Goal: Task Accomplishment & Management: Use online tool/utility

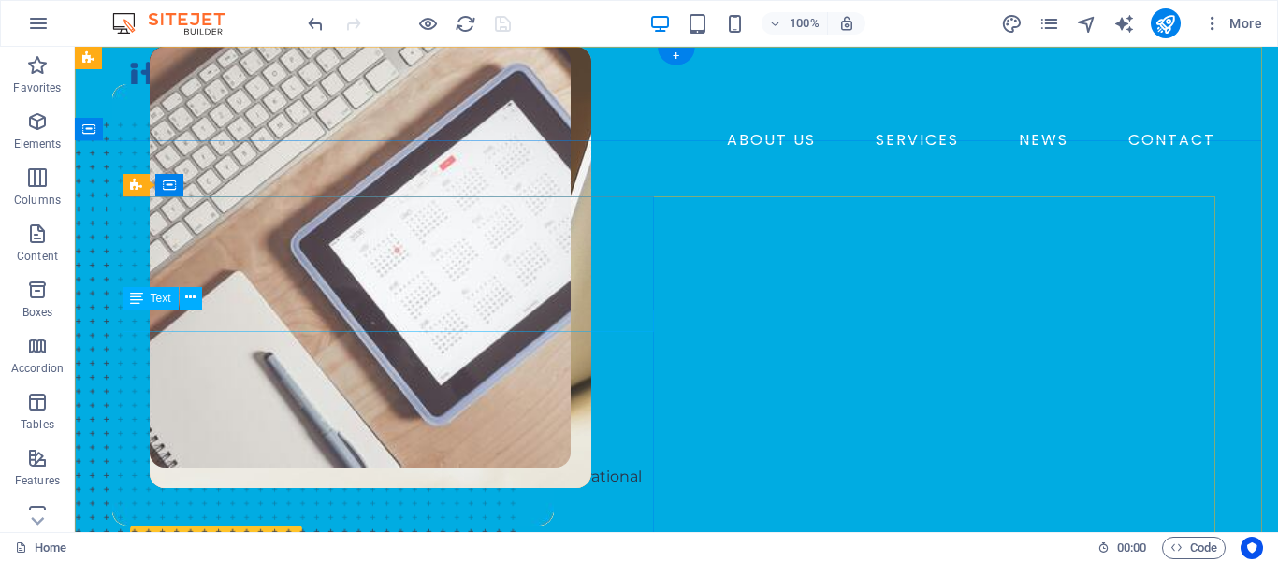
click at [231, 298] on div "IT SERVICES COMPANY" at bounding box center [395, 287] width 531 height 22
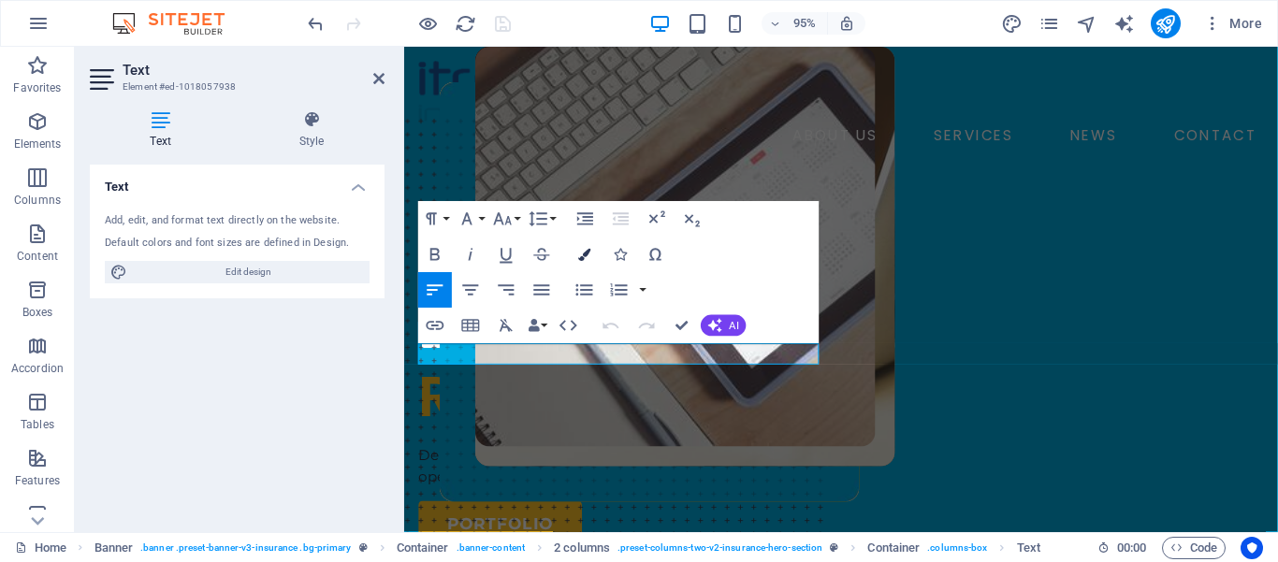
click at [584, 255] on icon "button" at bounding box center [584, 254] width 12 height 12
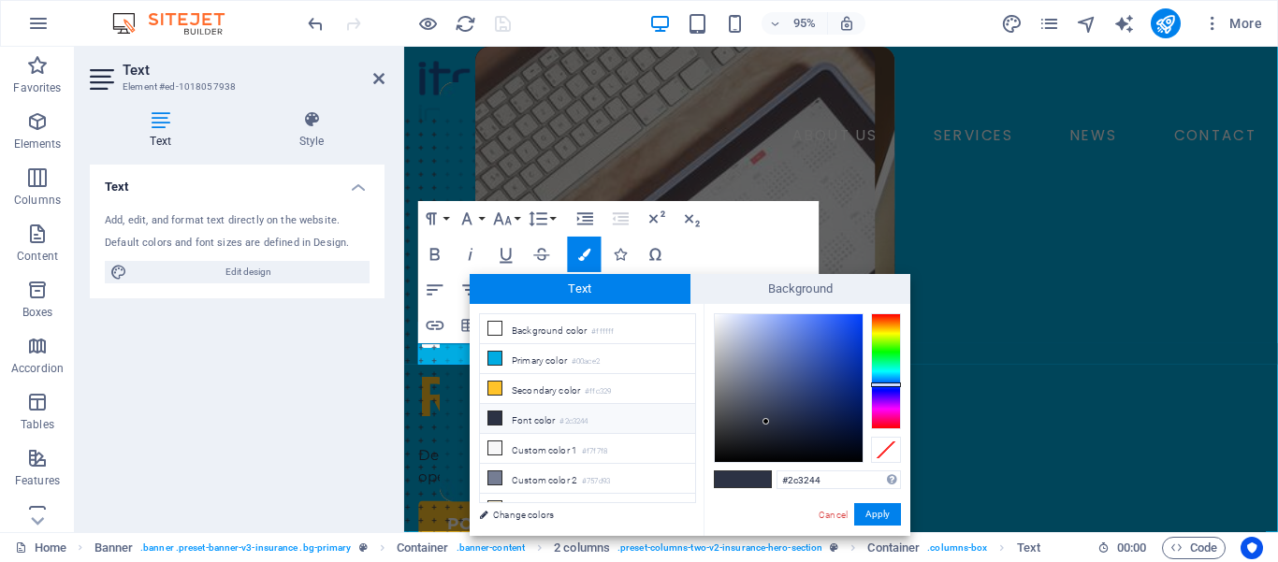
click at [578, 422] on small "#2c3244" at bounding box center [573, 421] width 28 height 13
click at [447, 298] on p "​ ​ IT SERVICES COMPANY" at bounding box center [634, 287] width 430 height 22
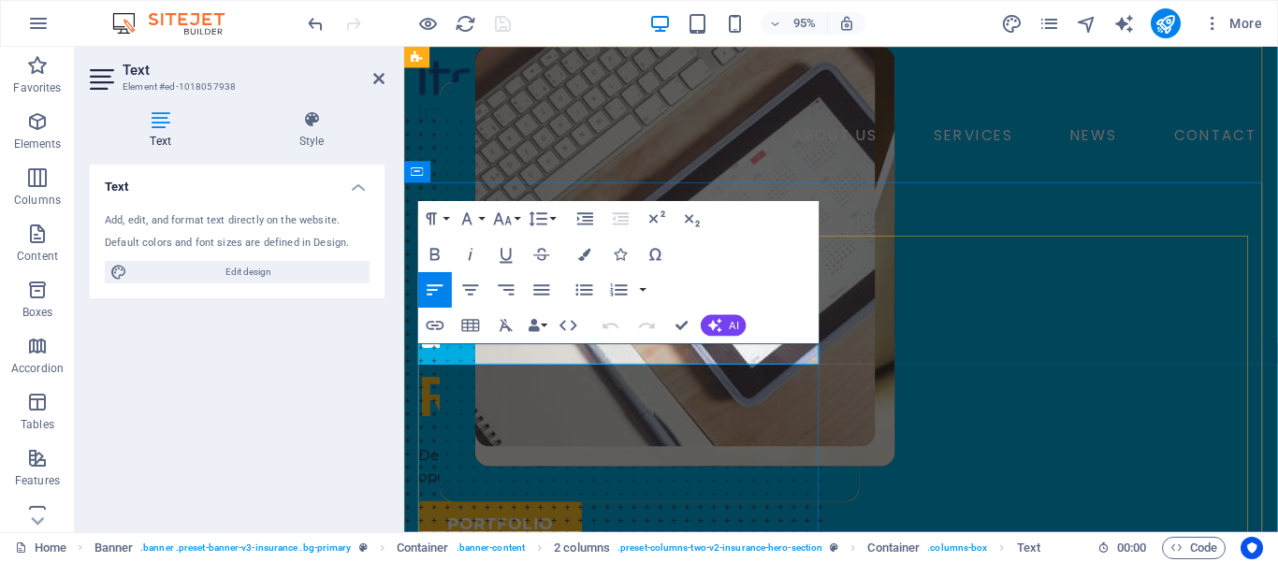
click at [468, 298] on p "IT SERVICES COMPANY" at bounding box center [634, 287] width 430 height 22
click at [432, 256] on icon "button" at bounding box center [436, 255] width 22 height 22
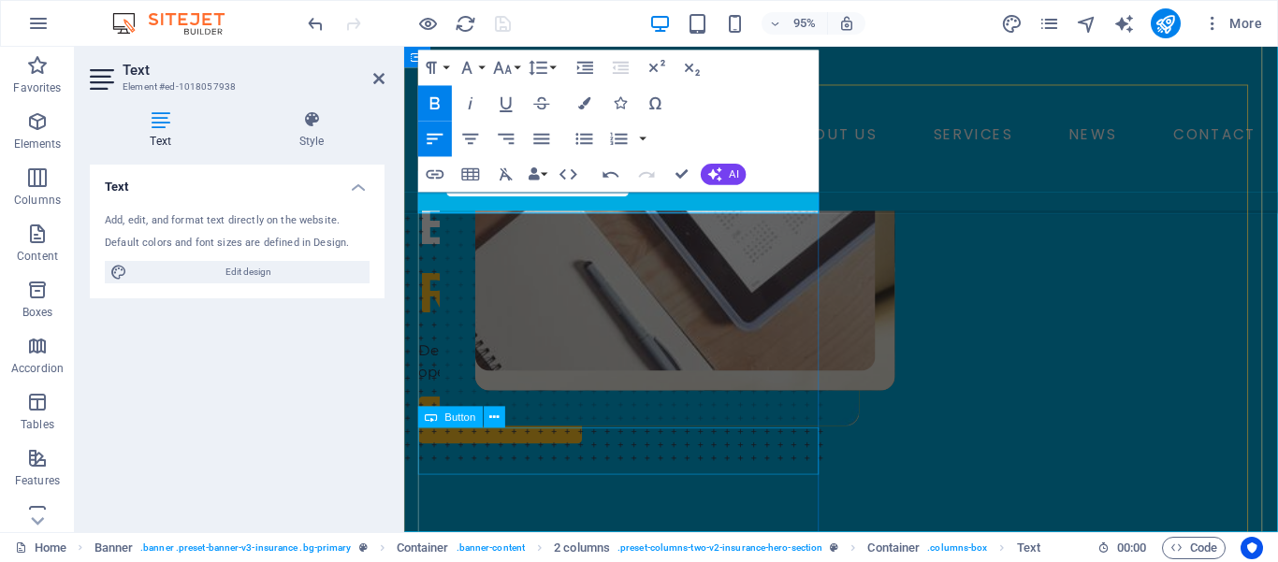
scroll to position [159, 0]
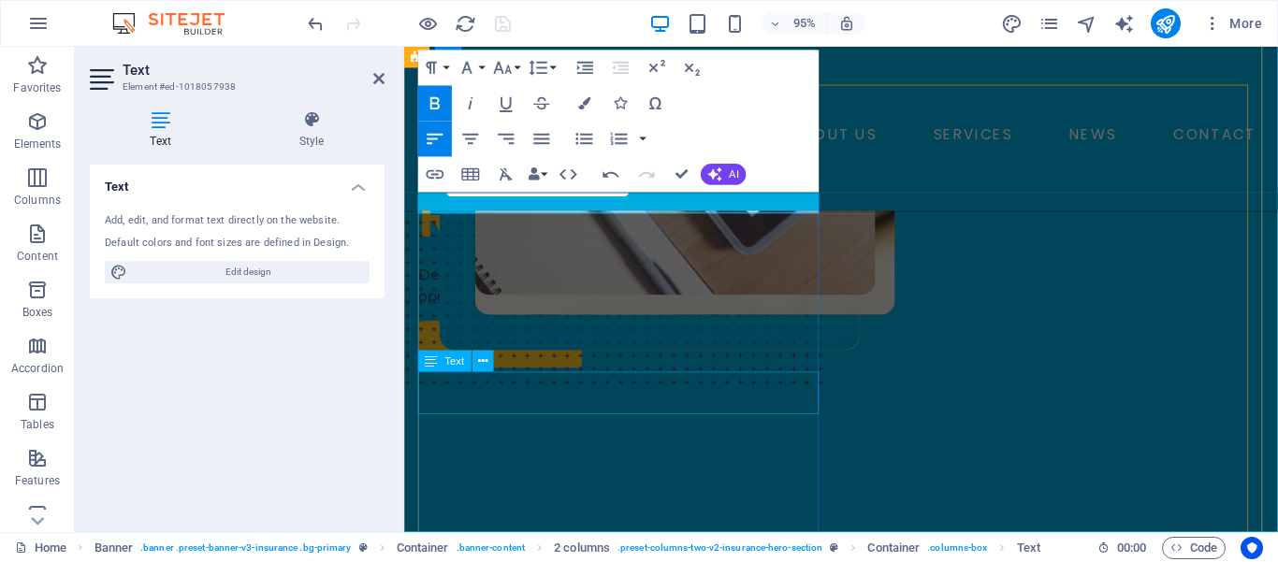
click at [622, 322] on div "Delivering reliable technology solutions to enhance your operational efficiency…" at bounding box center [634, 299] width 430 height 45
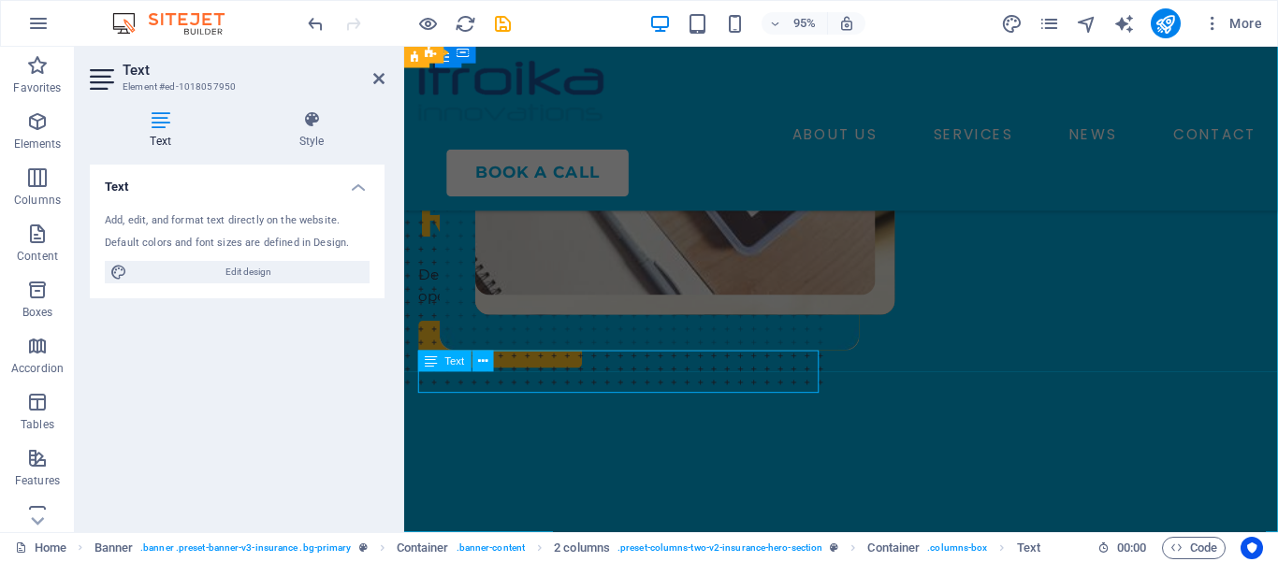
click at [622, 385] on div "PORTFOLIO" at bounding box center [634, 361] width 430 height 50
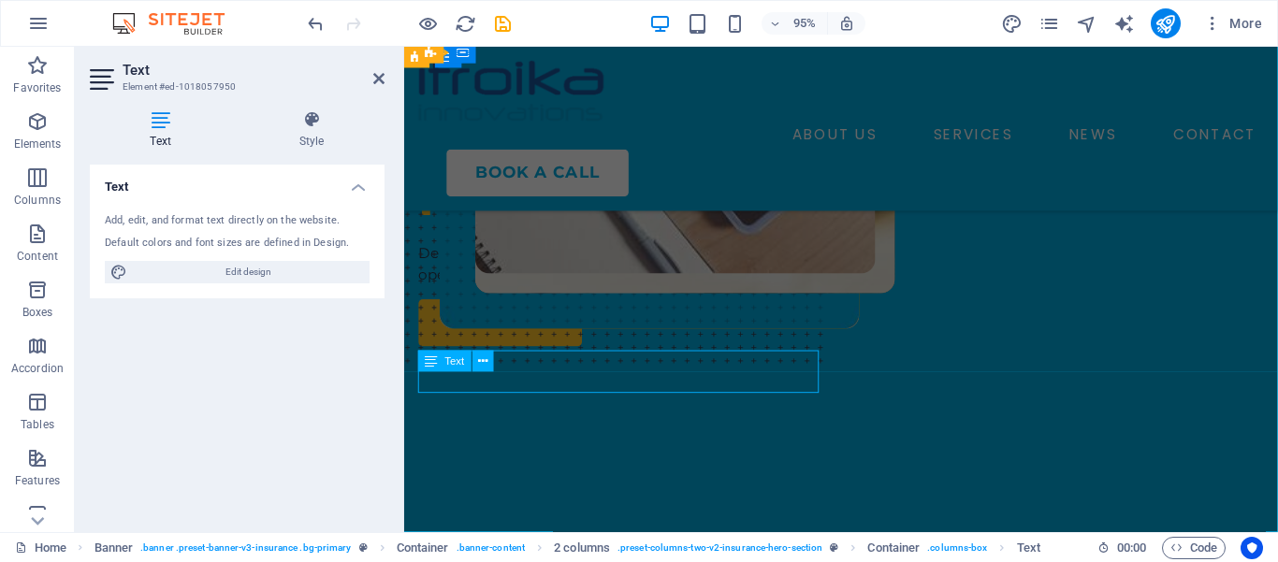
click at [622, 363] on div "PORTFOLIO" at bounding box center [634, 338] width 430 height 50
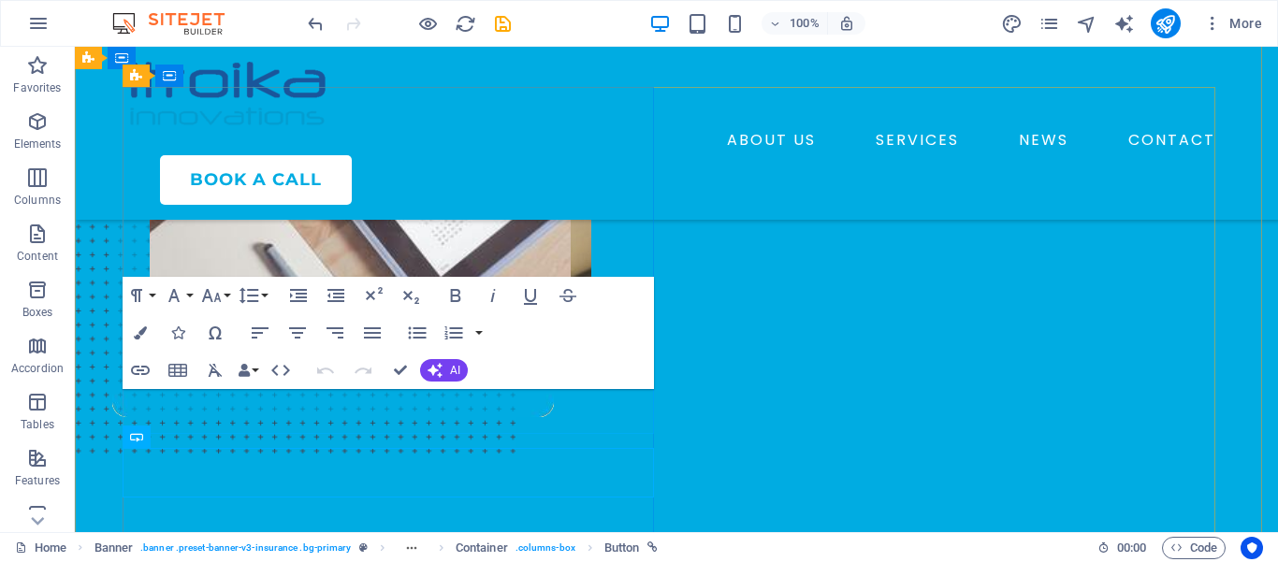
scroll to position [109, 0]
click at [263, 322] on div "Delivering reliable technology solutions to enhance your operational efficiency…" at bounding box center [395, 299] width 531 height 45
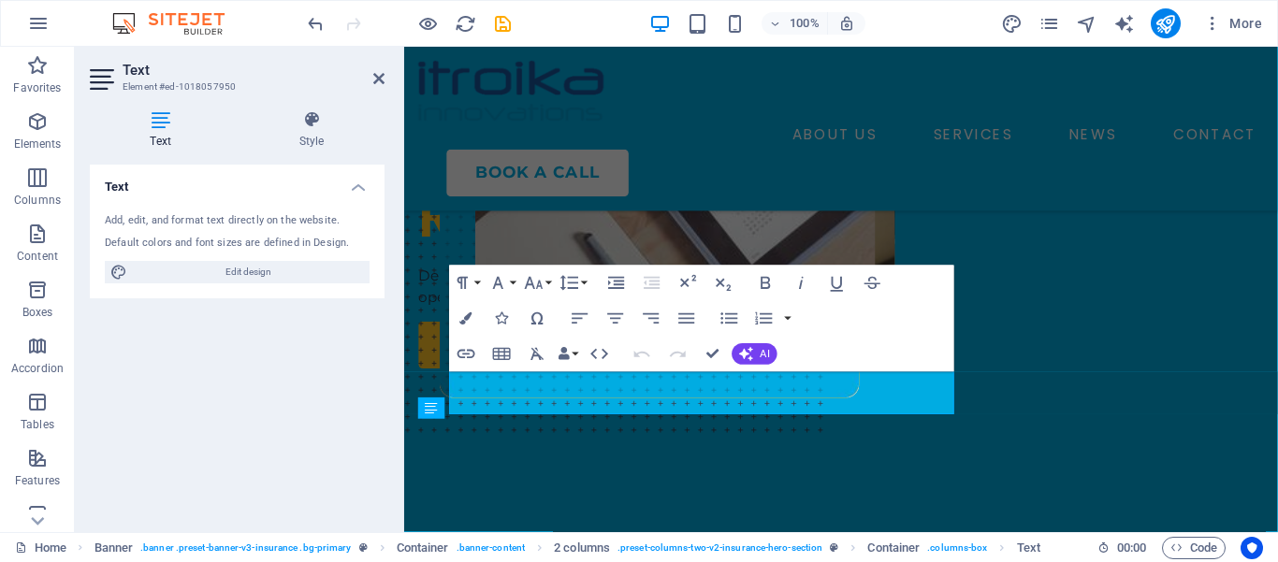
click at [263, 411] on div "Text Add, edit, and format text directly on the website. Default colors and fon…" at bounding box center [237, 341] width 295 height 353
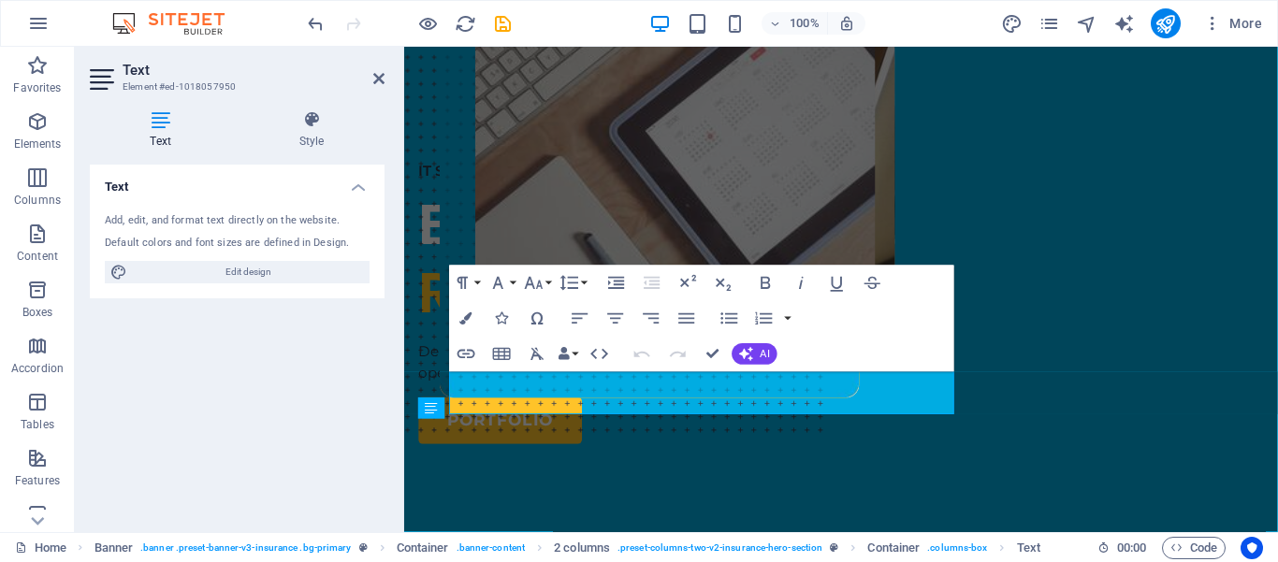
click at [263, 411] on div "Text Add, edit, and format text directly on the website. Default colors and fon…" at bounding box center [237, 341] width 295 height 353
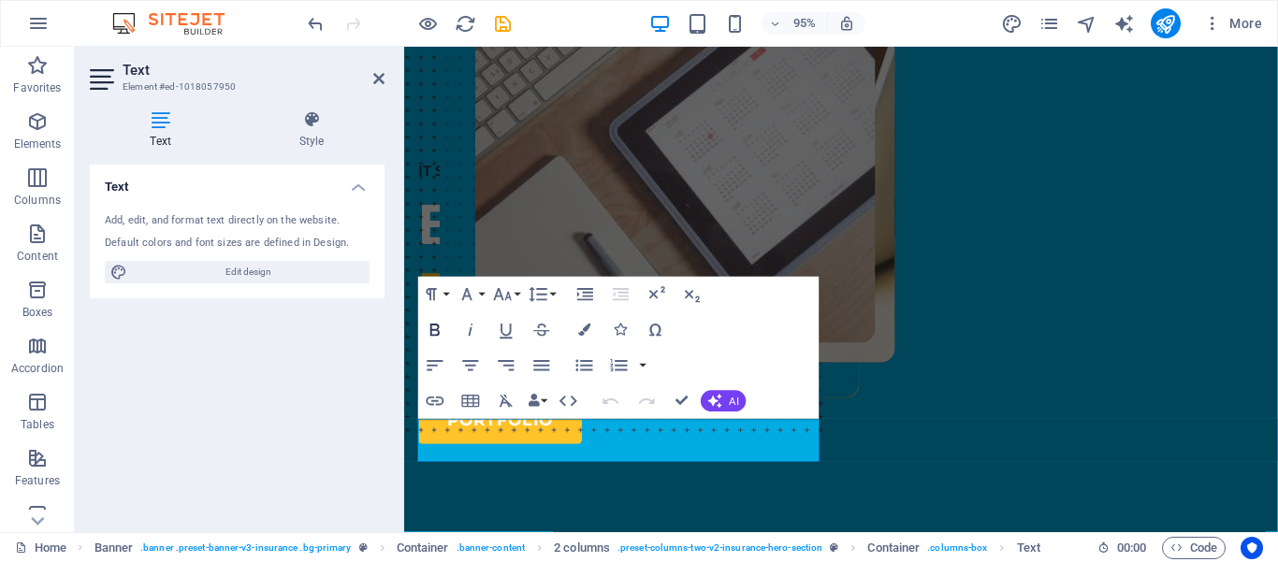
click at [435, 329] on icon "button" at bounding box center [434, 331] width 9 height 12
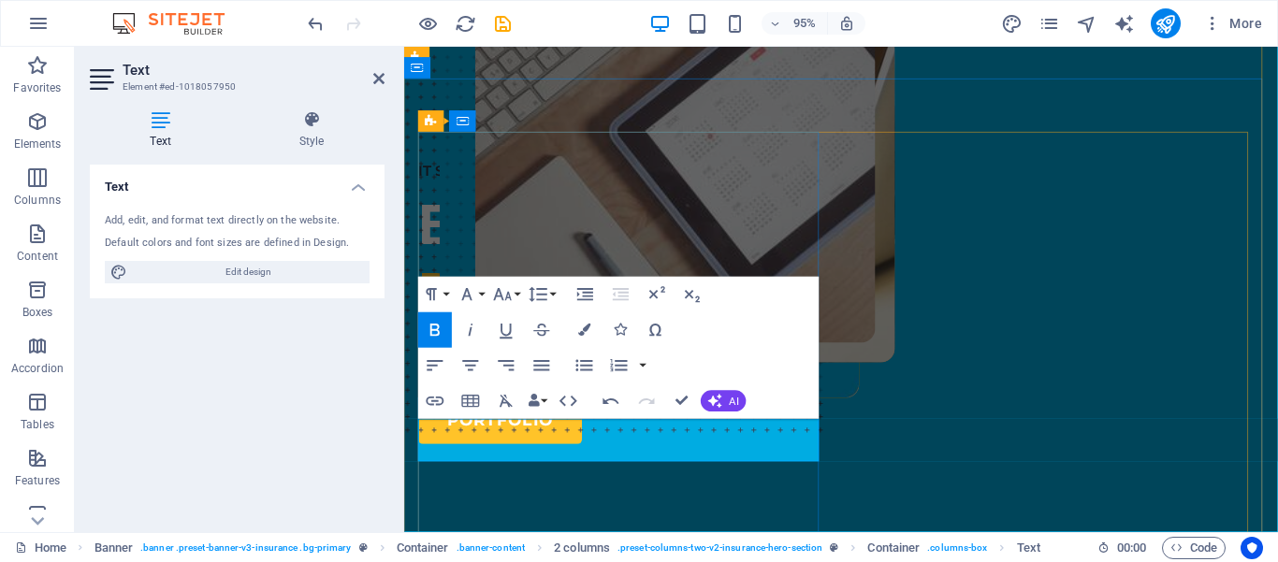
click at [543, 401] on div "Delivering reliable ​ technology solutions to enhance your operational efficien…" at bounding box center [634, 378] width 430 height 45
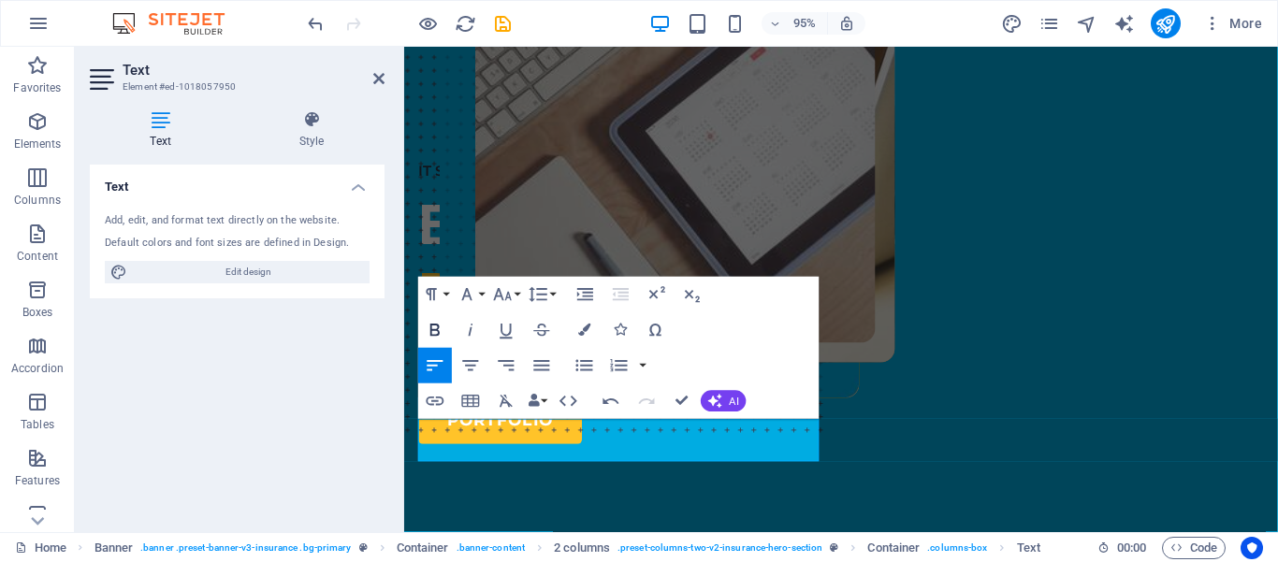
click at [433, 324] on icon "button" at bounding box center [436, 331] width 22 height 22
click at [506, 25] on icon "save" at bounding box center [503, 24] width 22 height 22
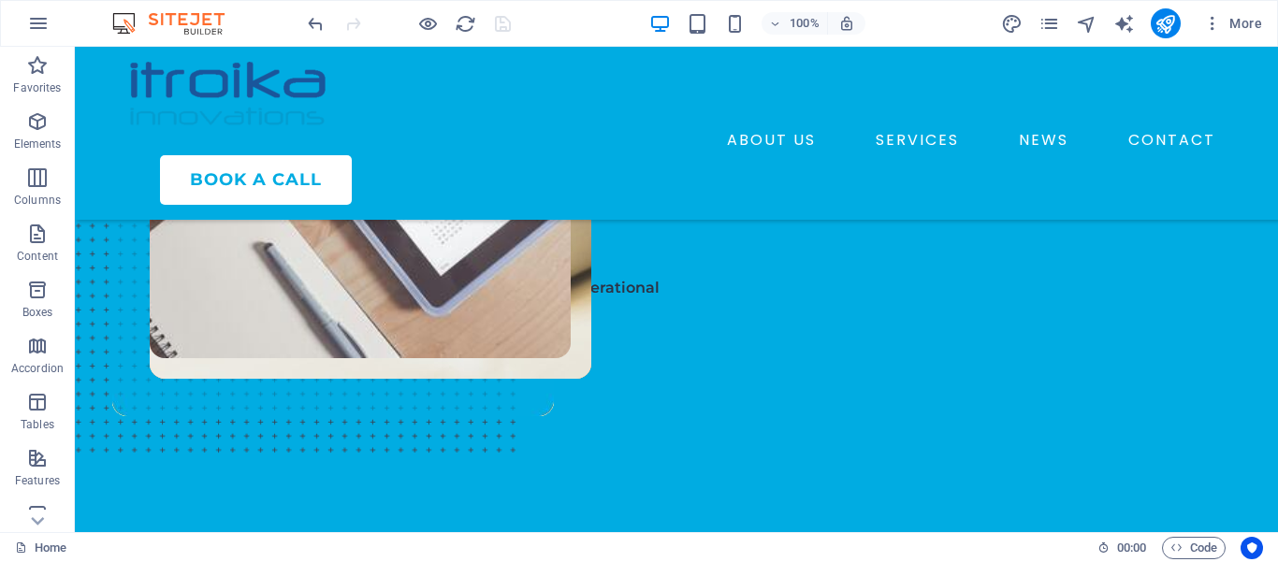
scroll to position [109, 0]
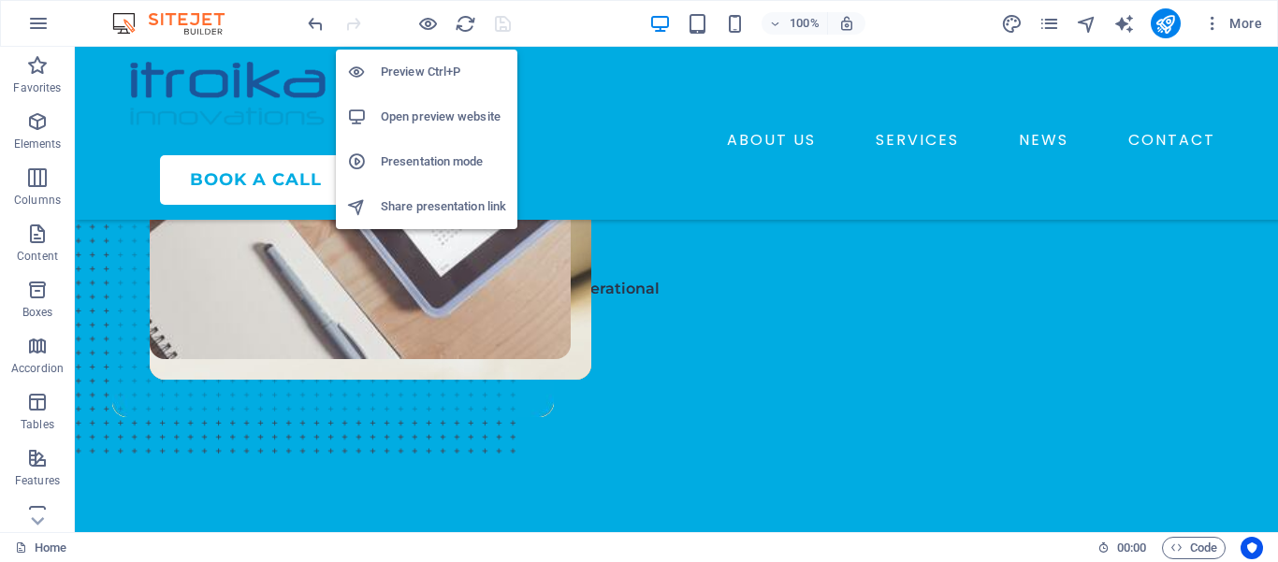
click at [449, 123] on h6 "Open preview website" at bounding box center [443, 117] width 125 height 22
drag, startPoint x: 427, startPoint y: 25, endPoint x: 566, endPoint y: 185, distance: 211.5
click at [427, 25] on icon "button" at bounding box center [428, 24] width 22 height 22
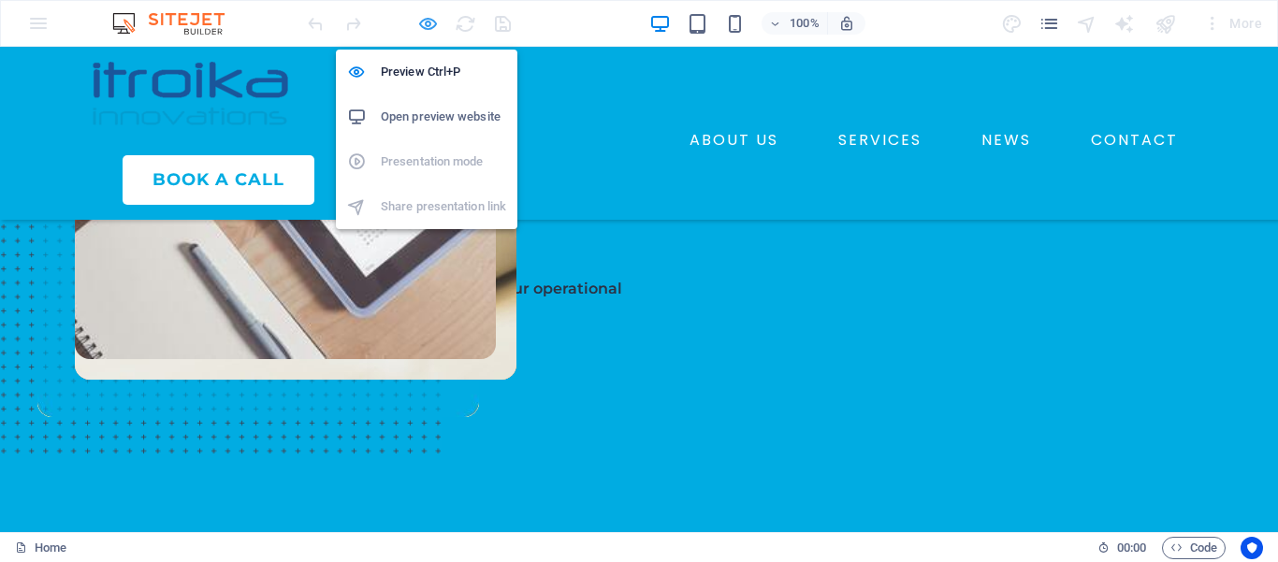
click at [430, 27] on icon "button" at bounding box center [428, 24] width 22 height 22
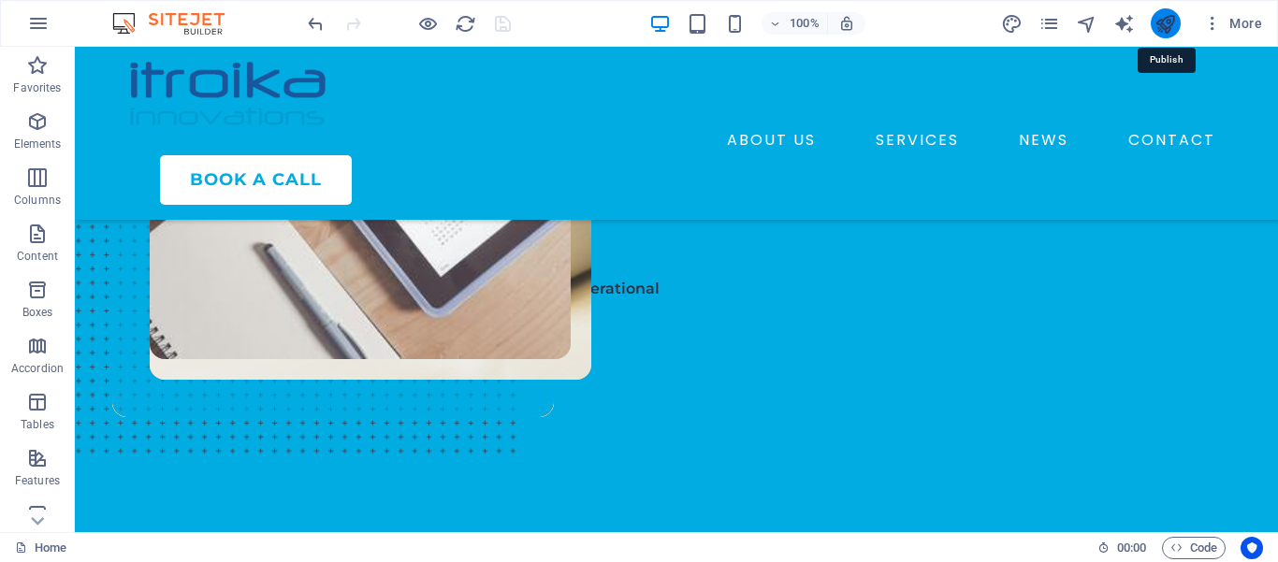
click at [1166, 24] on icon "publish" at bounding box center [1165, 24] width 22 height 22
